Goal: Task Accomplishment & Management: Manage account settings

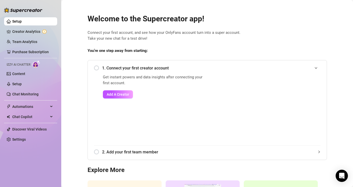
click at [98, 69] on div "1. Connect your first creator account" at bounding box center [207, 68] width 226 height 12
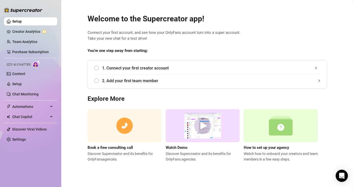
click at [96, 67] on div "1. Connect your first creator account" at bounding box center [207, 68] width 226 height 12
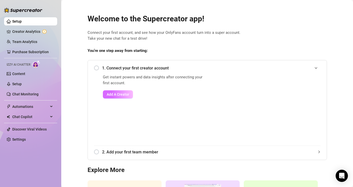
click at [111, 94] on span "Add A Creator" at bounding box center [118, 95] width 22 height 4
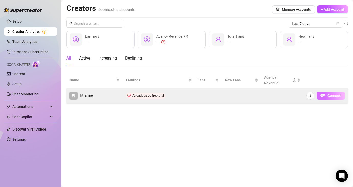
click at [334, 96] on span "Connect" at bounding box center [334, 96] width 14 height 4
click at [329, 95] on span "Connect" at bounding box center [334, 96] width 14 height 4
click at [309, 96] on icon "more" at bounding box center [310, 96] width 4 height 4
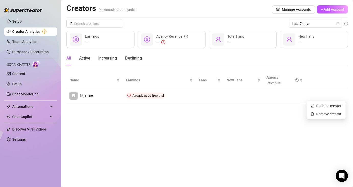
click at [199, 137] on main "Creators 0 connected accounts Manage Accounts + Add Account Last 7 days — Earni…" at bounding box center [206, 93] width 291 height 187
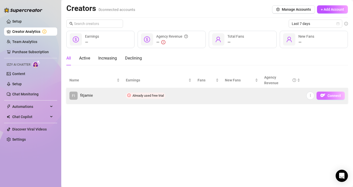
click at [336, 96] on span "Connect" at bounding box center [334, 96] width 14 height 4
click at [322, 95] on img "button" at bounding box center [322, 95] width 5 height 5
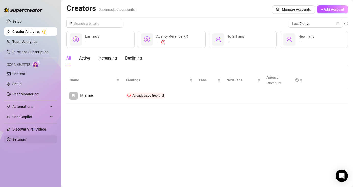
click at [26, 142] on link "Settings" at bounding box center [19, 140] width 14 height 4
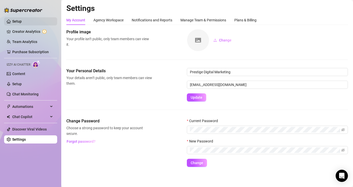
click at [22, 22] on link "Setup" at bounding box center [16, 21] width 9 height 4
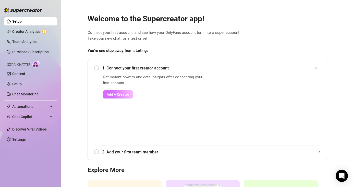
click at [121, 96] on span "Add A Creator" at bounding box center [118, 95] width 22 height 4
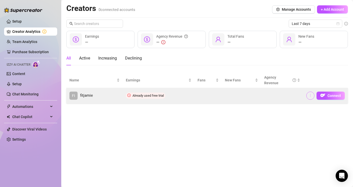
click at [312, 96] on button "button" at bounding box center [310, 96] width 8 height 8
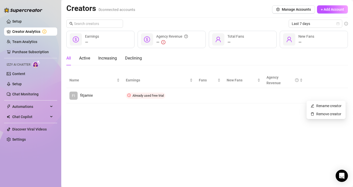
click at [280, 127] on main "Creators 0 connected accounts Manage Accounts + Add Account Last 7 days — Earni…" at bounding box center [206, 93] width 291 height 187
click at [277, 8] on icon "setting" at bounding box center [277, 10] width 3 height 4
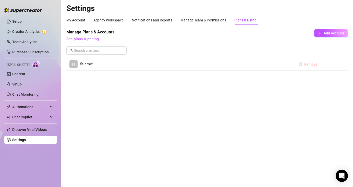
click at [307, 65] on span "Remove" at bounding box center [310, 64] width 13 height 4
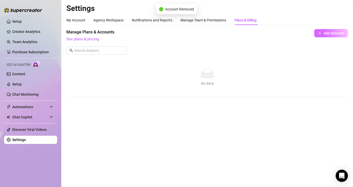
click at [317, 33] on button "Add Account" at bounding box center [331, 33] width 34 height 8
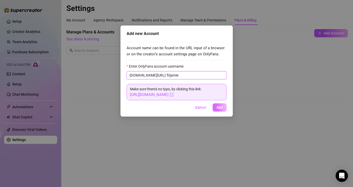
type input "fitjamie"
click at [220, 108] on span "Add" at bounding box center [219, 107] width 6 height 4
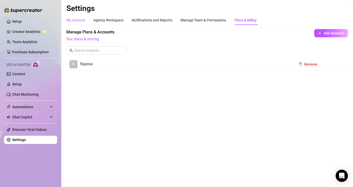
click at [81, 19] on div "My Account" at bounding box center [75, 20] width 19 height 6
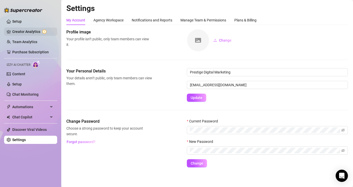
click at [42, 33] on link "Creator Analytics" at bounding box center [32, 32] width 41 height 8
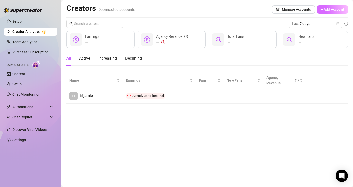
click at [332, 10] on span "+ Add Account" at bounding box center [331, 9] width 23 height 4
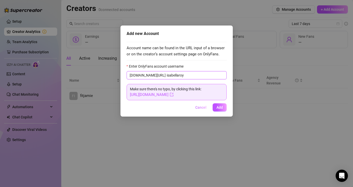
type input "isabellaroy"
click at [199, 108] on span "Cancel" at bounding box center [200, 107] width 11 height 4
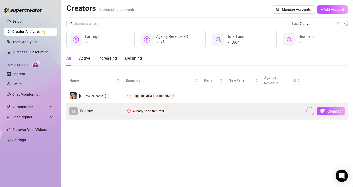
click at [309, 113] on span "button" at bounding box center [310, 111] width 4 height 4
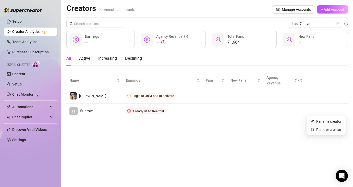
click at [251, 122] on main "Creators 0 connected accounts Manage Accounts + Add Account Last 7 days — Earni…" at bounding box center [206, 93] width 291 height 187
click at [338, 13] on button "+ Add Account" at bounding box center [332, 9] width 31 height 8
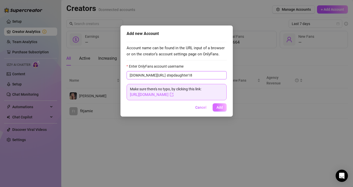
type input "stepdaughter18"
click at [223, 106] on button "Add" at bounding box center [219, 107] width 14 height 8
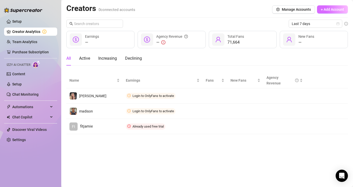
click at [342, 10] on span "+ Add Account" at bounding box center [331, 9] width 23 height 4
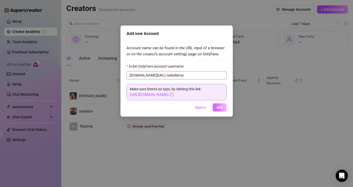
type input "isabellaroy"
click at [222, 106] on span "Add" at bounding box center [219, 107] width 6 height 4
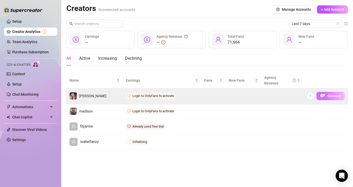
click at [329, 95] on span "Connect" at bounding box center [334, 96] width 14 height 4
